Goal: Task Accomplishment & Management: Manage account settings

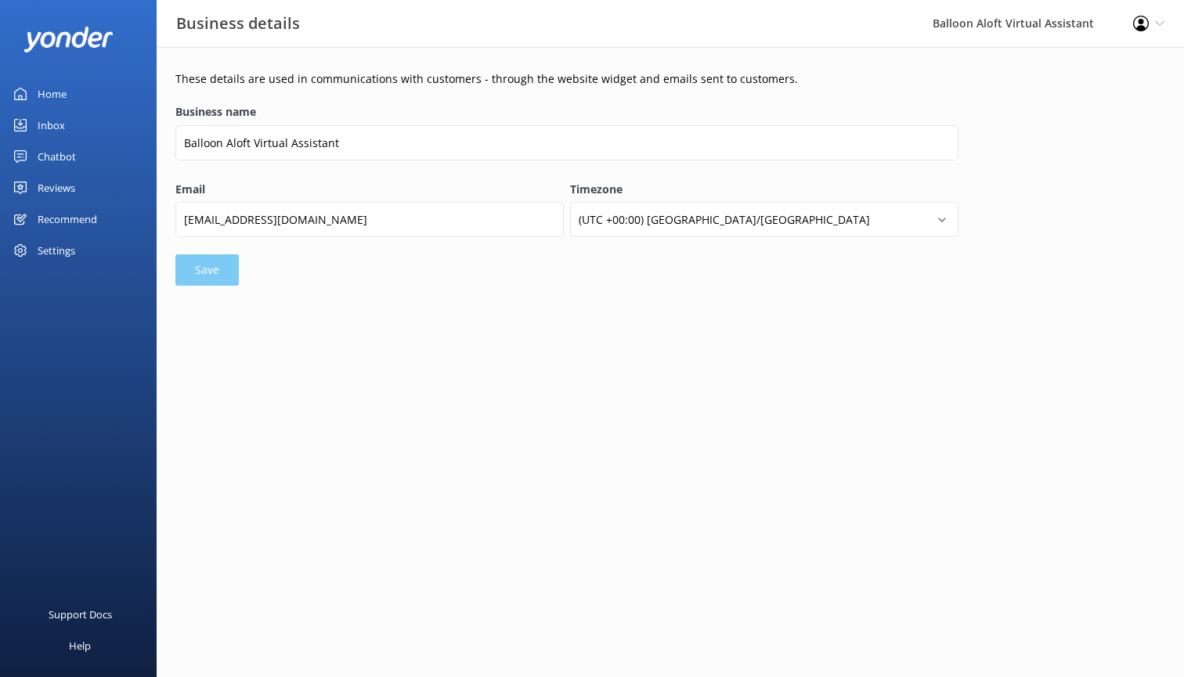
select select "[GEOGRAPHIC_DATA]/[GEOGRAPHIC_DATA]"
click at [469, 315] on div "These details are used in communications with customers - through the website w…" at bounding box center [670, 183] width 1027 height 272
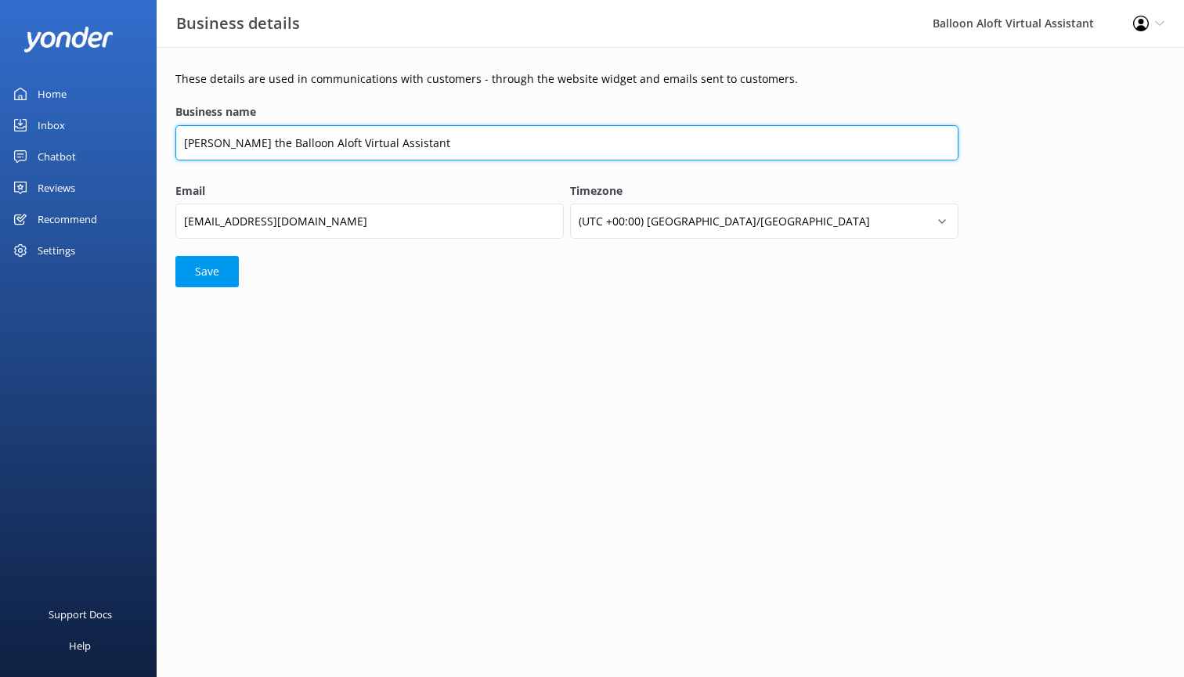
click at [233, 141] on input "[PERSON_NAME] the Balloon Aloft Virtual Assistant" at bounding box center [566, 142] width 783 height 35
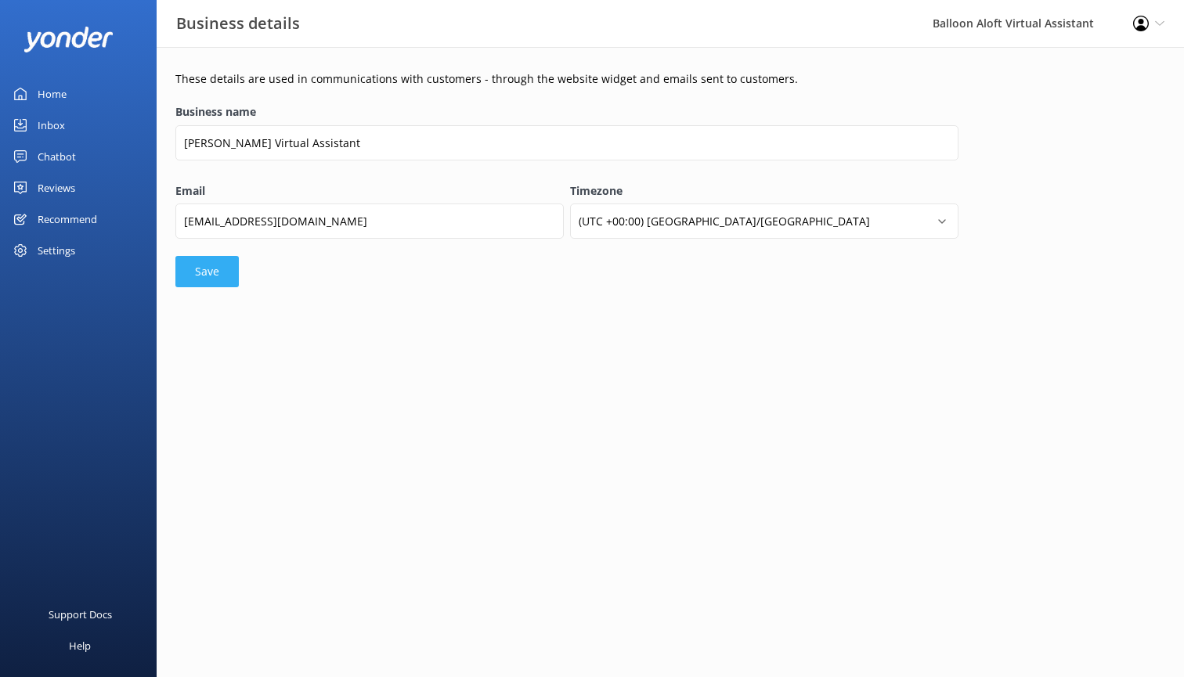
click at [205, 272] on button "Save" at bounding box center [206, 271] width 63 height 31
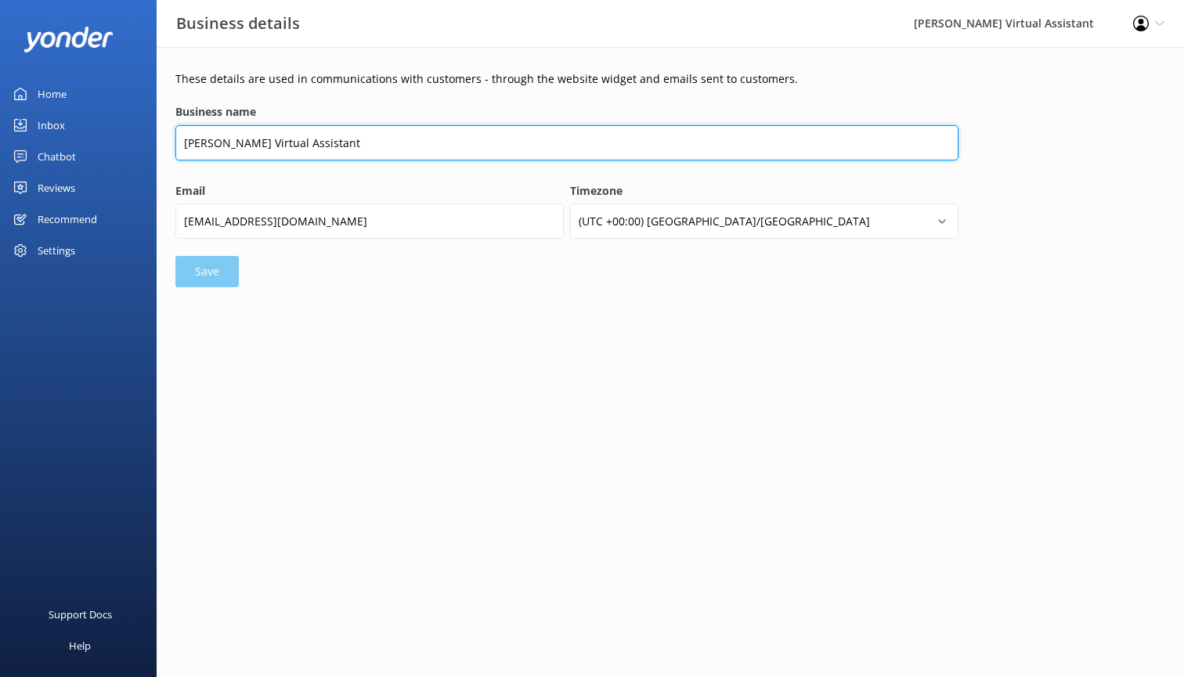
drag, startPoint x: 232, startPoint y: 143, endPoint x: 124, endPoint y: 145, distance: 108.0
click at [124, 145] on div "Business details Alastair - Balloon Aloft Virtual Assistant Profile Settings Lo…" at bounding box center [592, 183] width 1184 height 272
type input "Balloon Aloft Virtual Assistant"
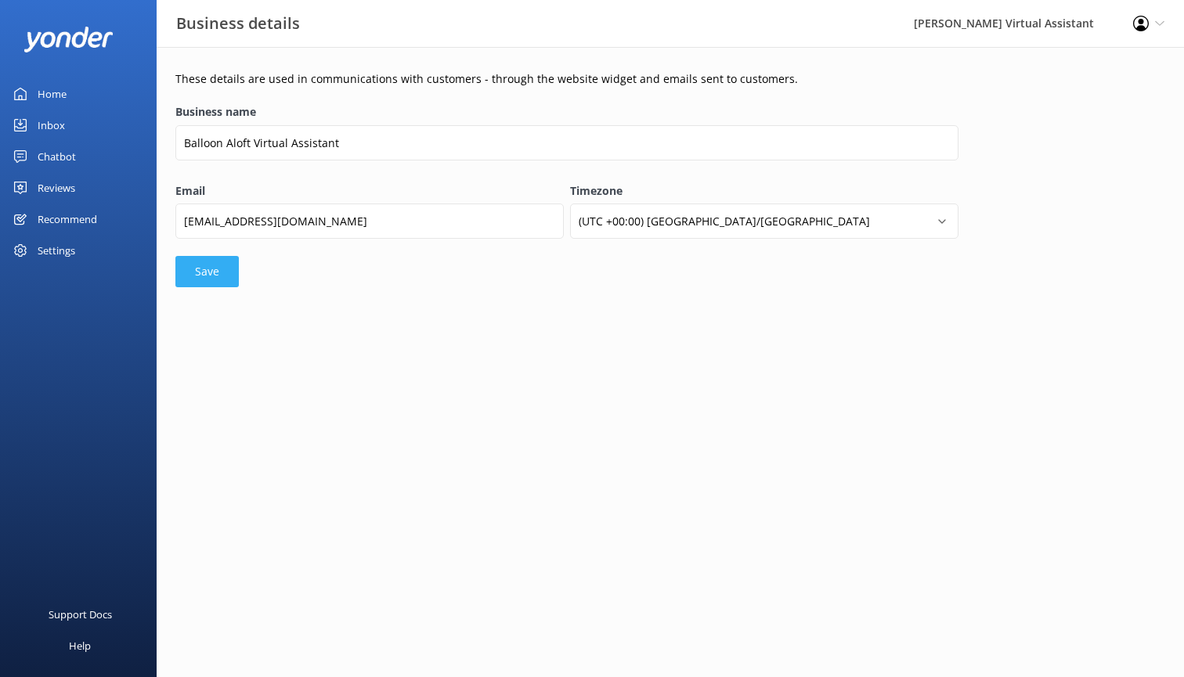
click at [206, 269] on button "Save" at bounding box center [206, 271] width 63 height 31
